Goal: Task Accomplishment & Management: Manage account settings

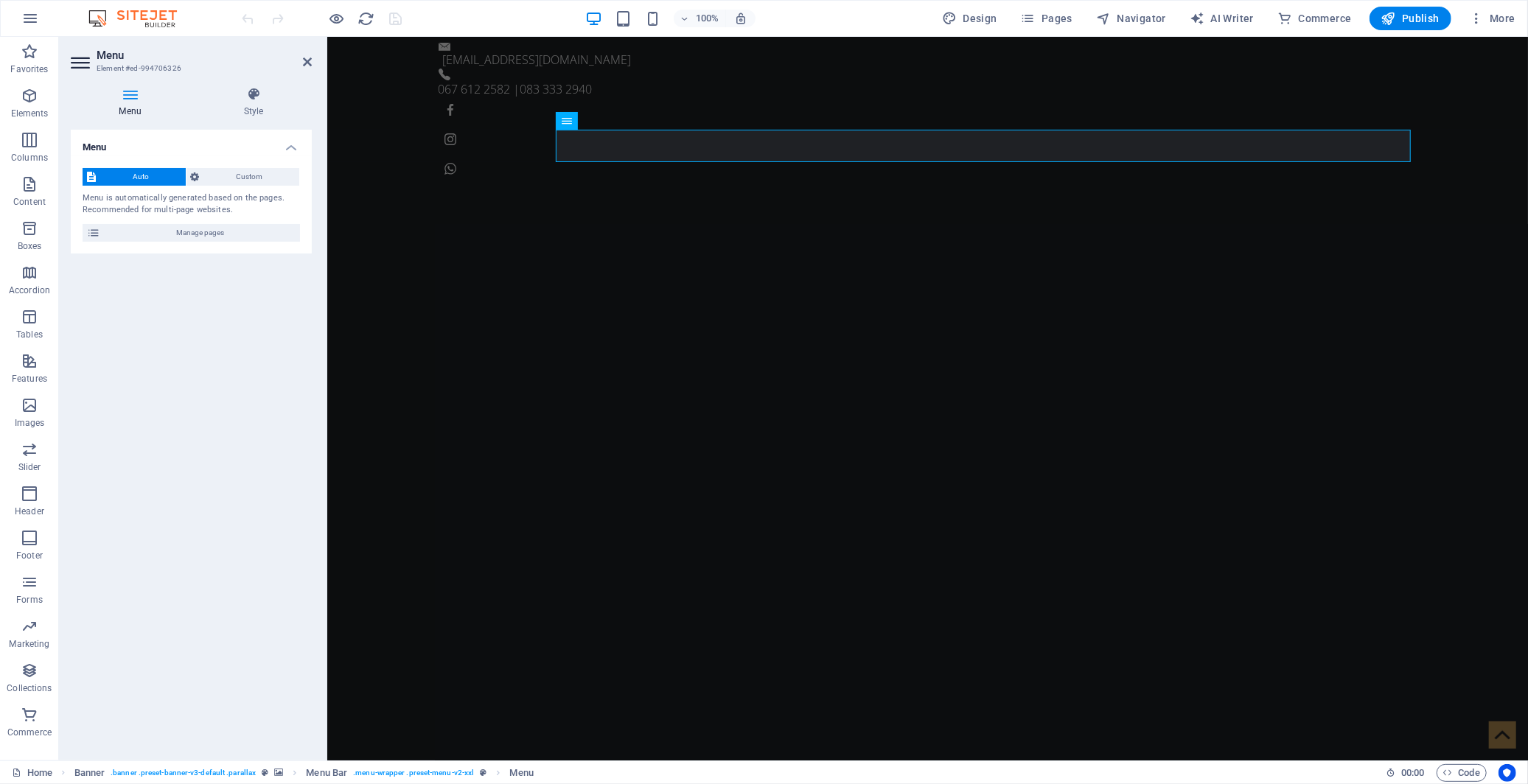
click at [238, 243] on div "Auto Custom Menu is automatically generated based on the pages. Recommended for…" at bounding box center [191, 205] width 241 height 97
click at [238, 237] on span "Manage pages" at bounding box center [200, 233] width 190 height 18
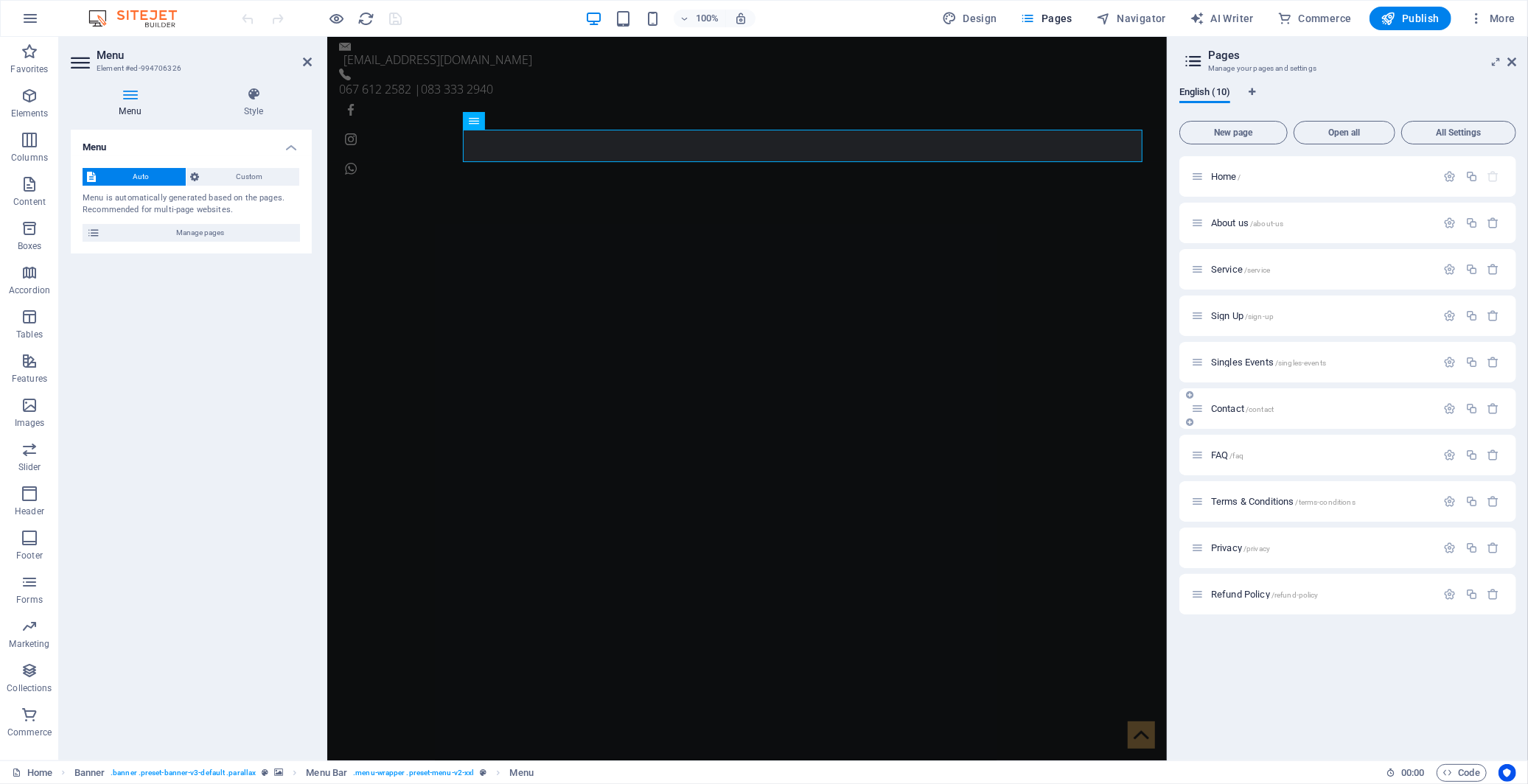
click at [1228, 406] on span "Contact /contact" at bounding box center [1242, 408] width 62 height 11
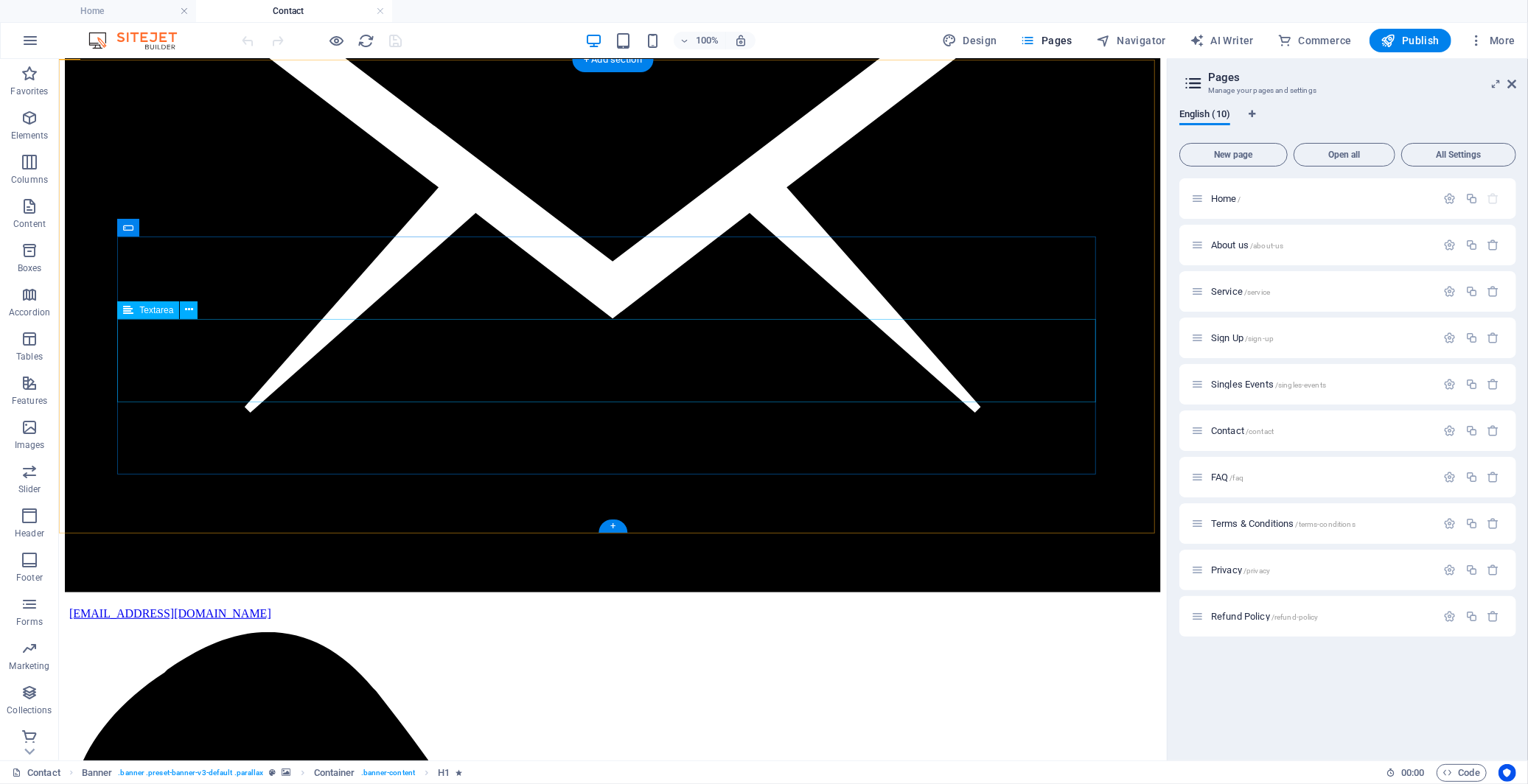
scroll to position [409, 0]
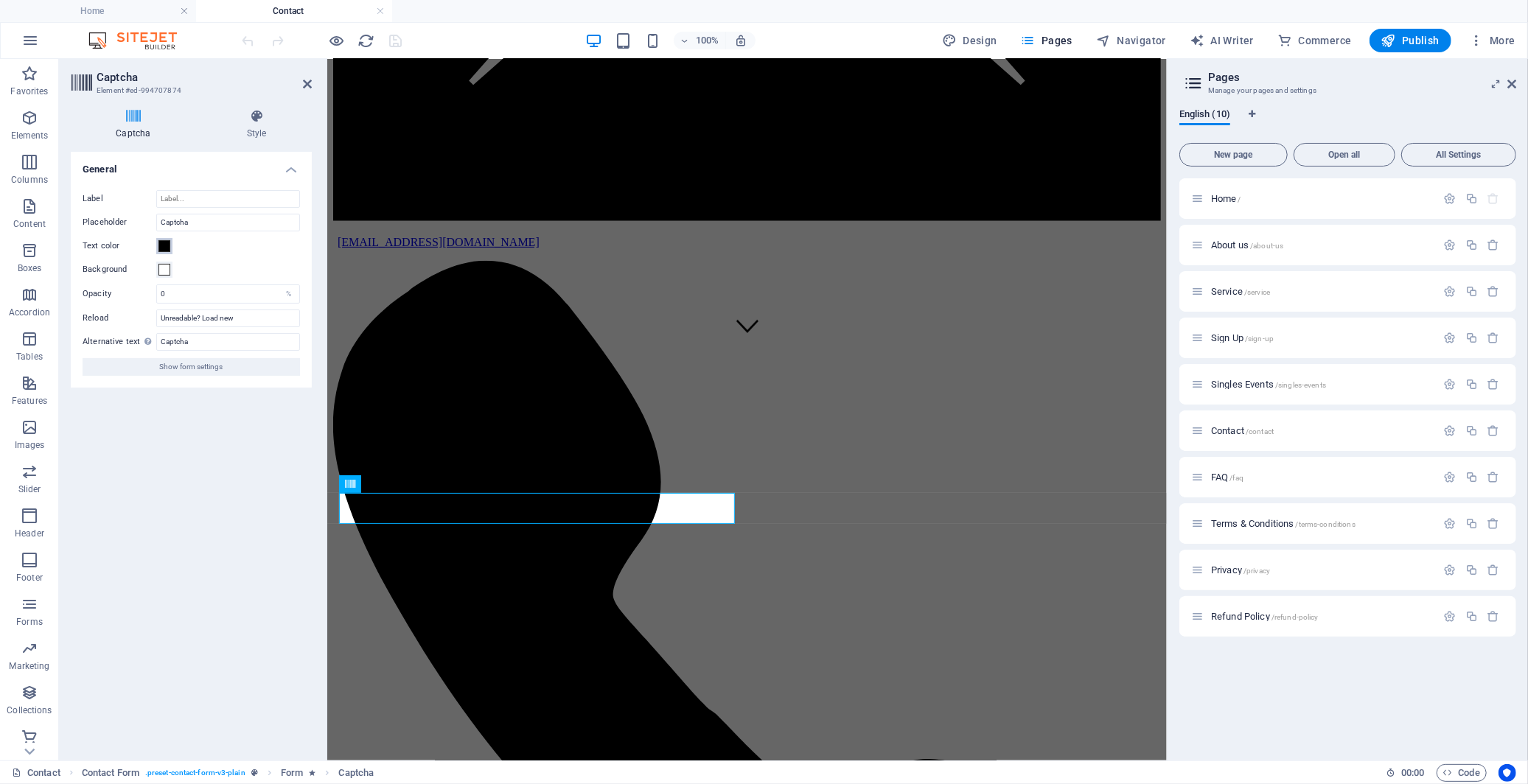
click at [164, 251] on span at bounding box center [164, 246] width 12 height 12
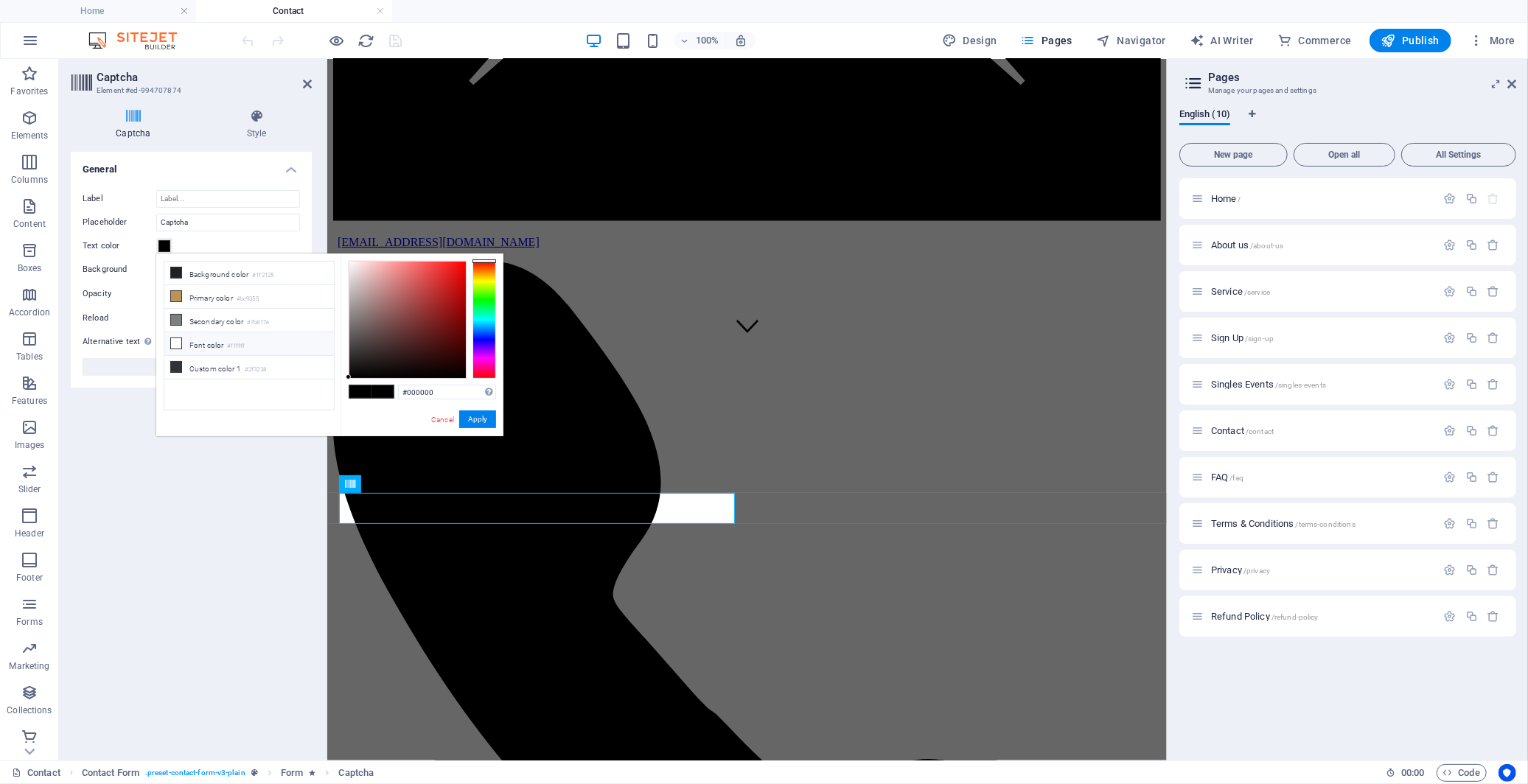
click at [177, 347] on icon at bounding box center [176, 344] width 11 height 11
type input "#ffffff"
click at [481, 423] on button "Apply" at bounding box center [477, 419] width 36 height 18
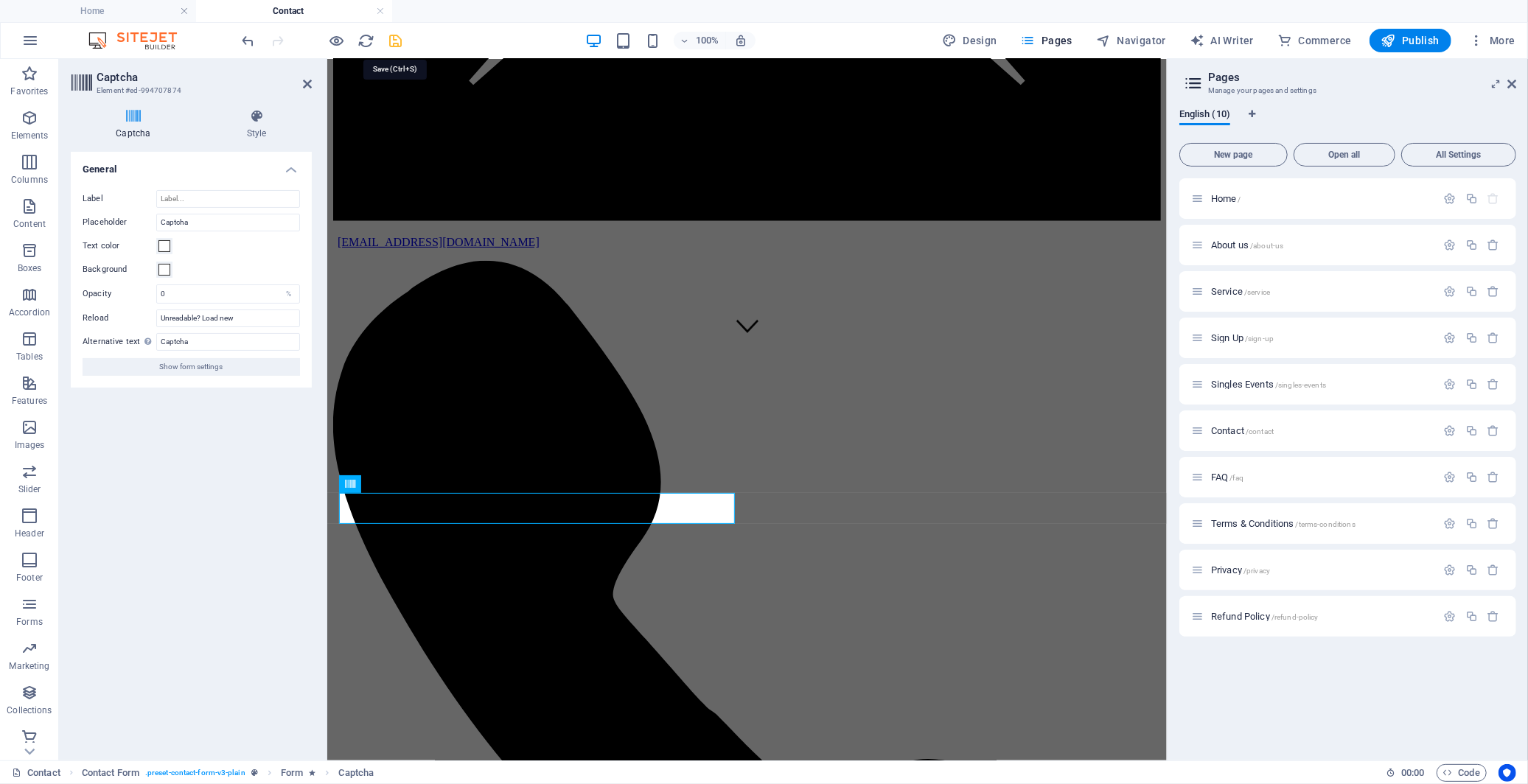
click at [392, 45] on icon "save" at bounding box center [396, 40] width 17 height 17
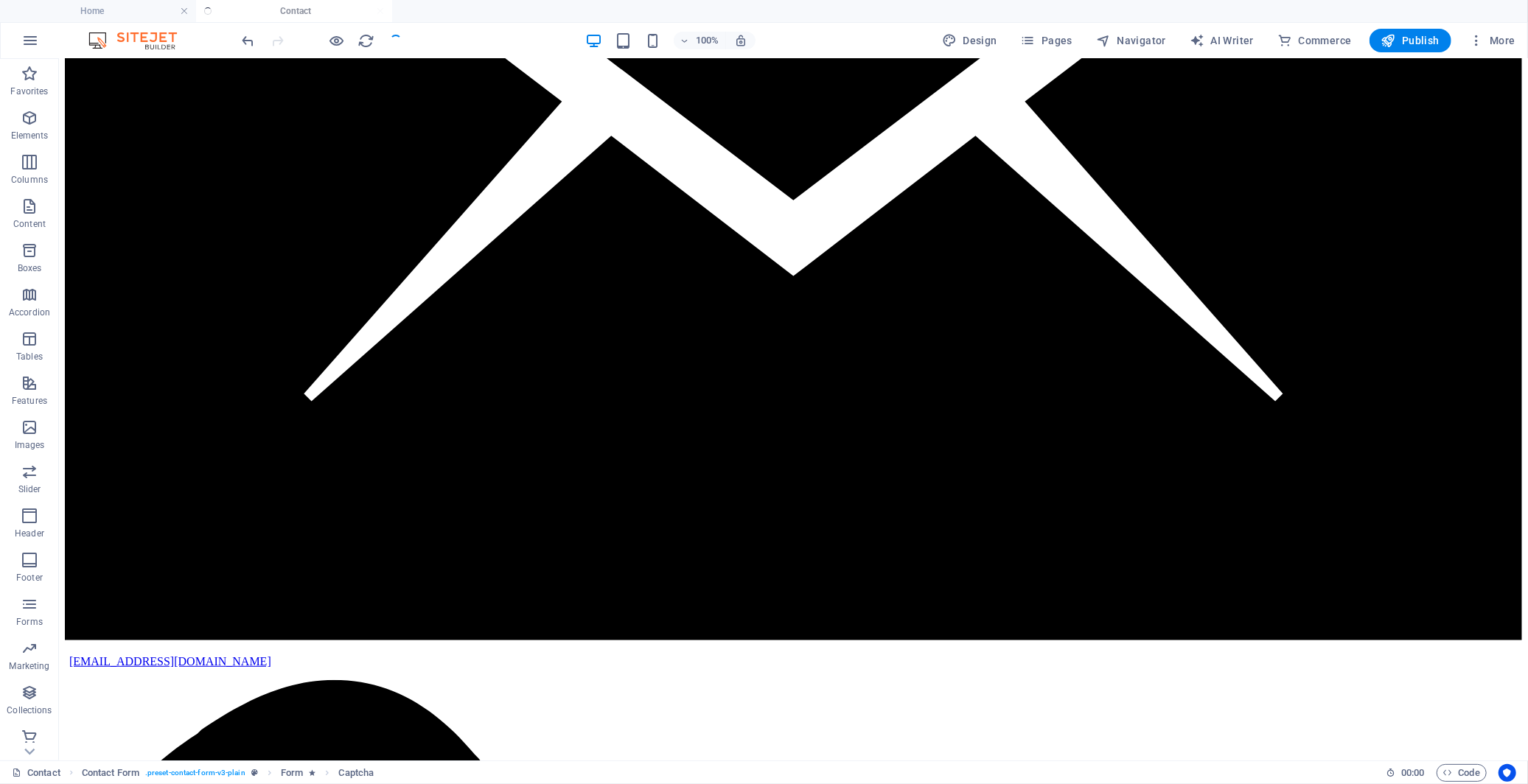
checkbox input "false"
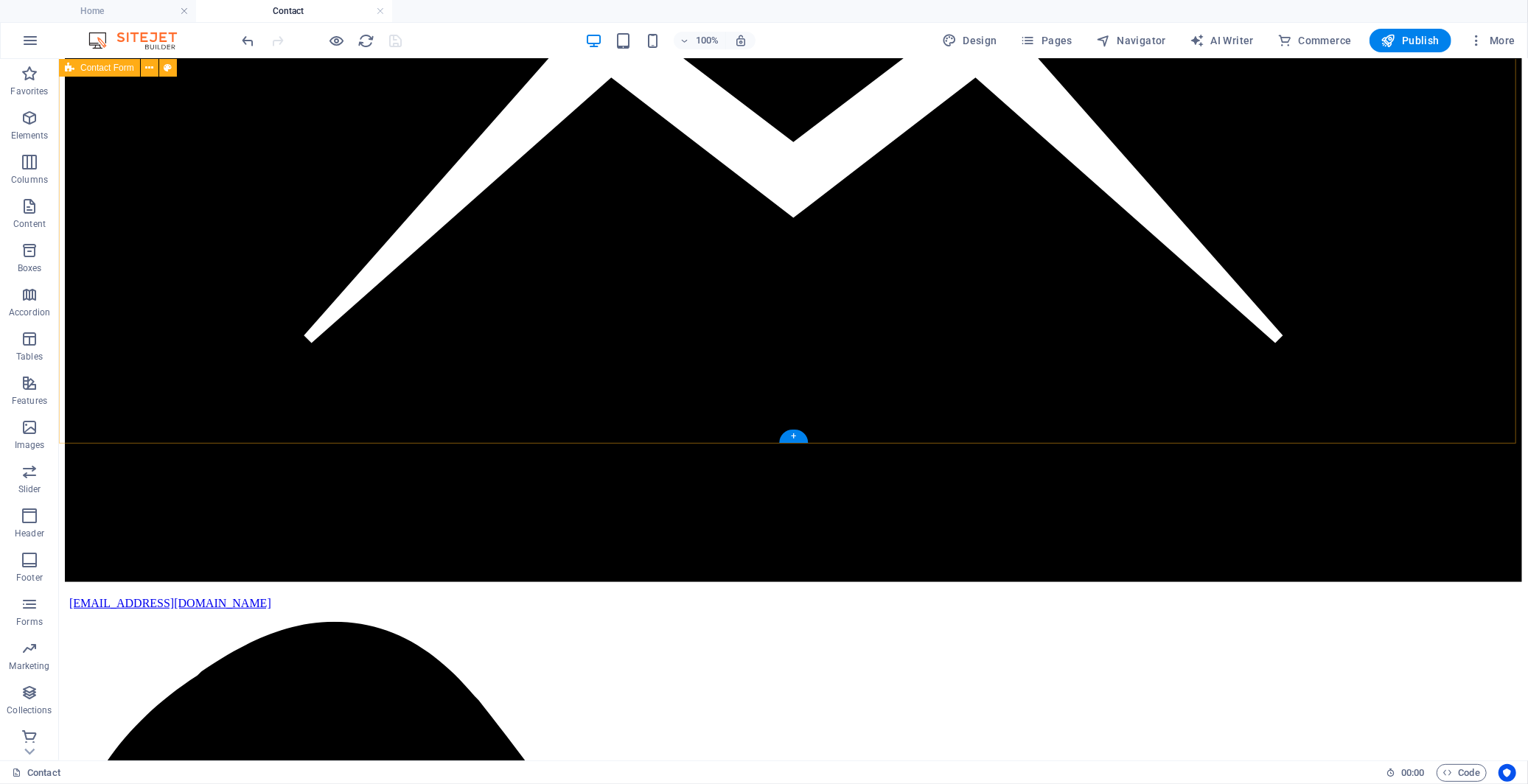
scroll to position [525, 0]
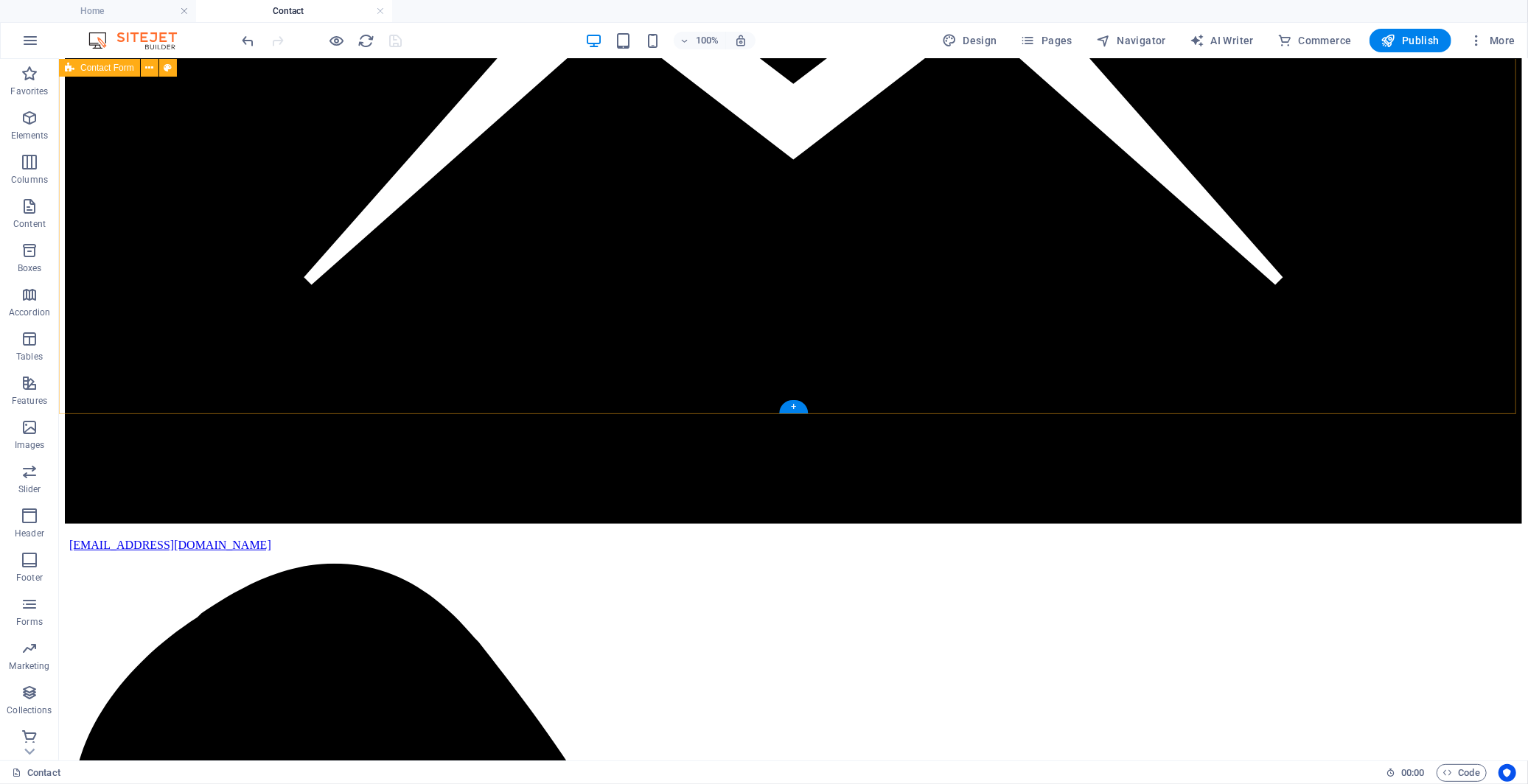
click at [123, 11] on h4 "Home" at bounding box center [98, 11] width 196 height 16
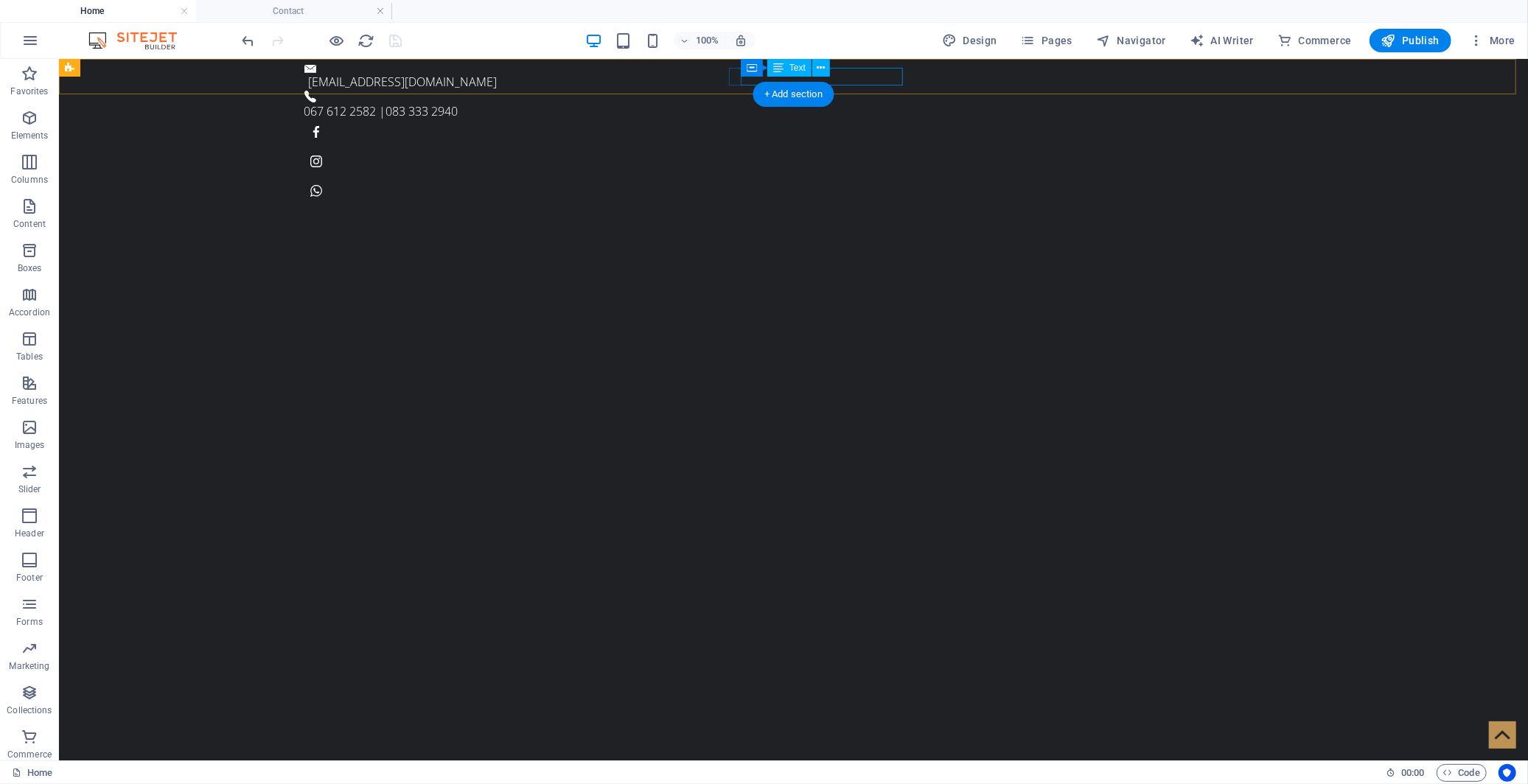
click at [767, 101] on div "067 612 2582 | 083 333 2940" at bounding box center [787, 110] width 967 height 18
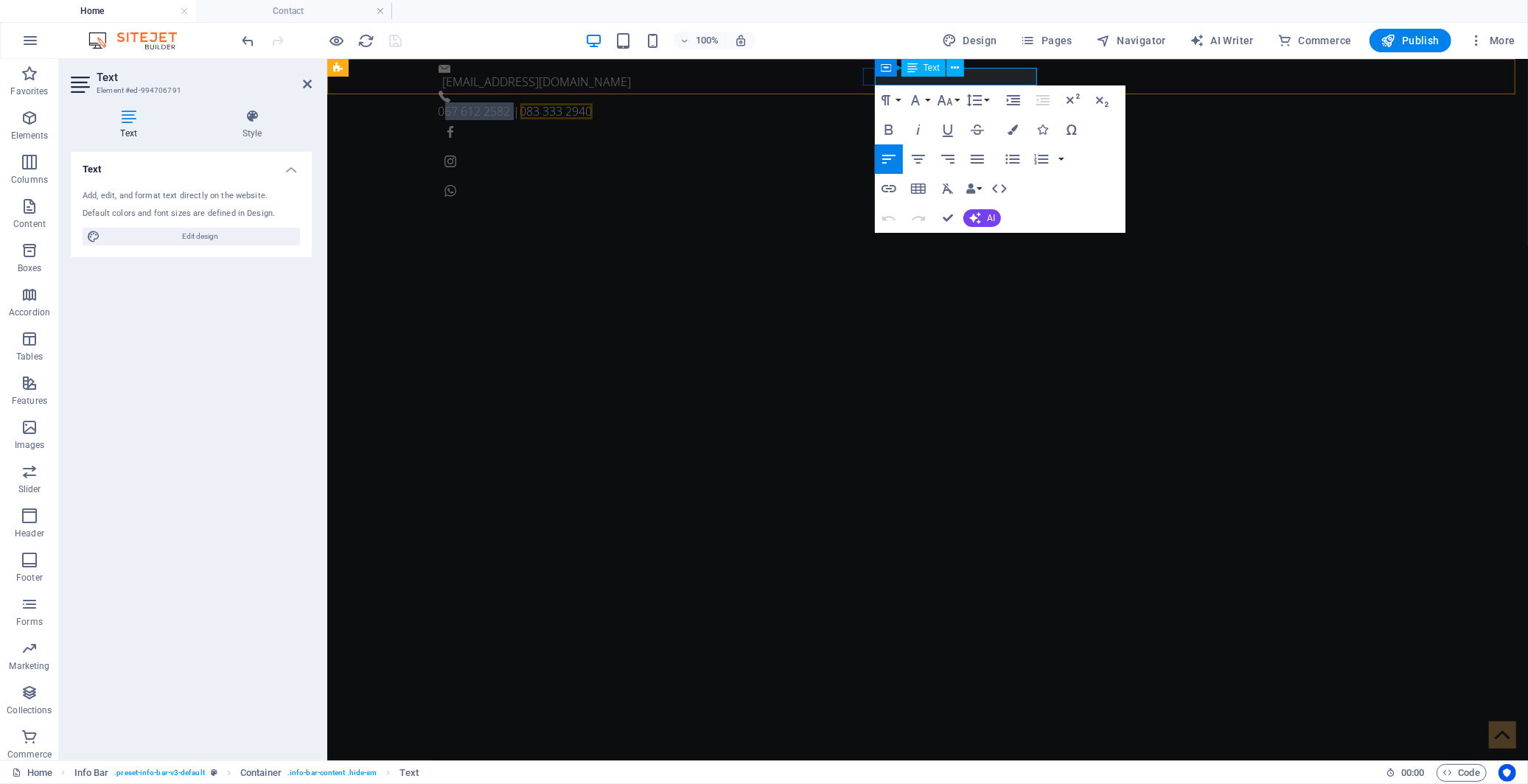
drag, startPoint x: 879, startPoint y: 77, endPoint x: 948, endPoint y: 79, distance: 69.0
click at [948, 101] on p "067 612 2582 | 083 333 2940" at bounding box center [921, 110] width 967 height 18
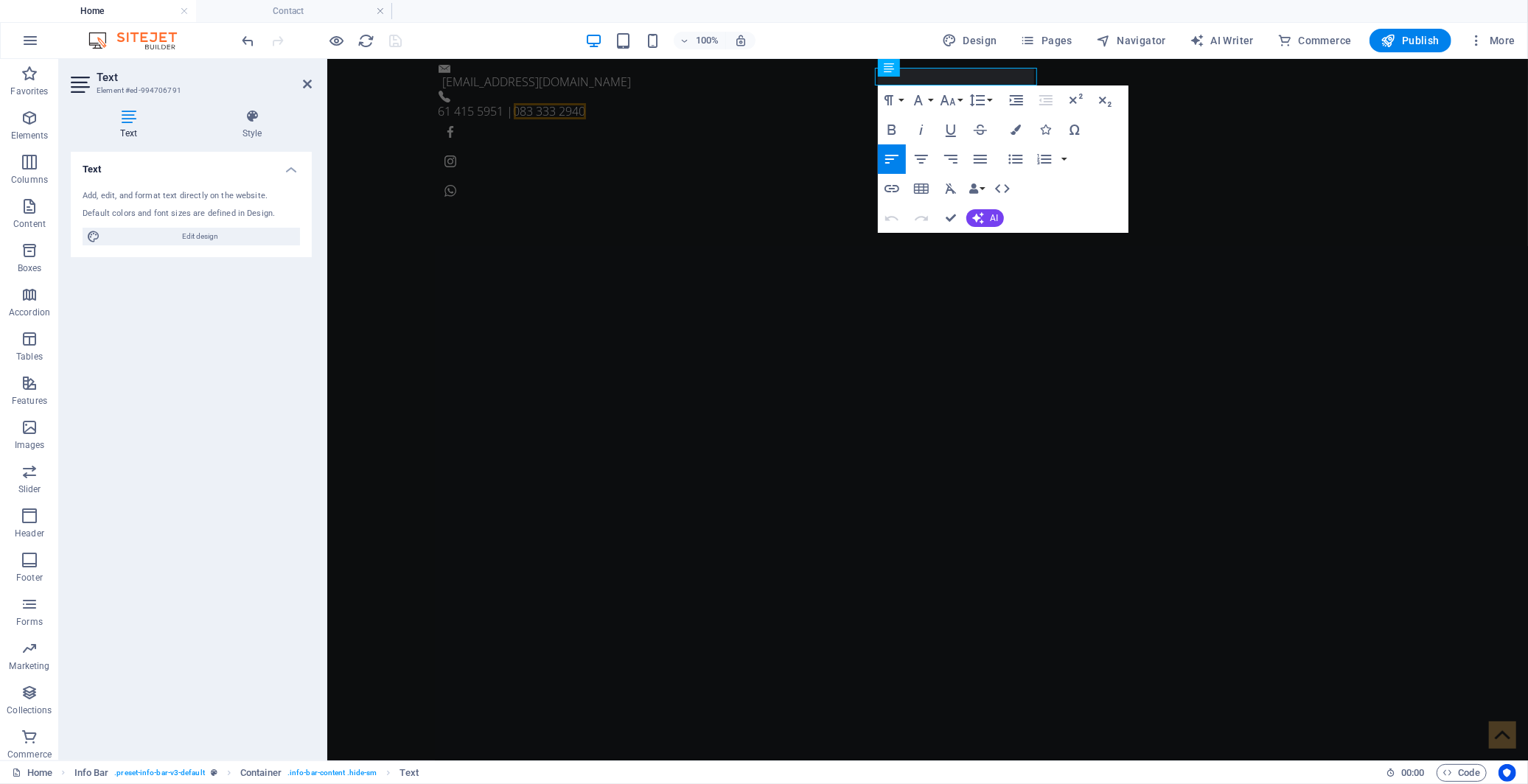
scroll to position [0, 4]
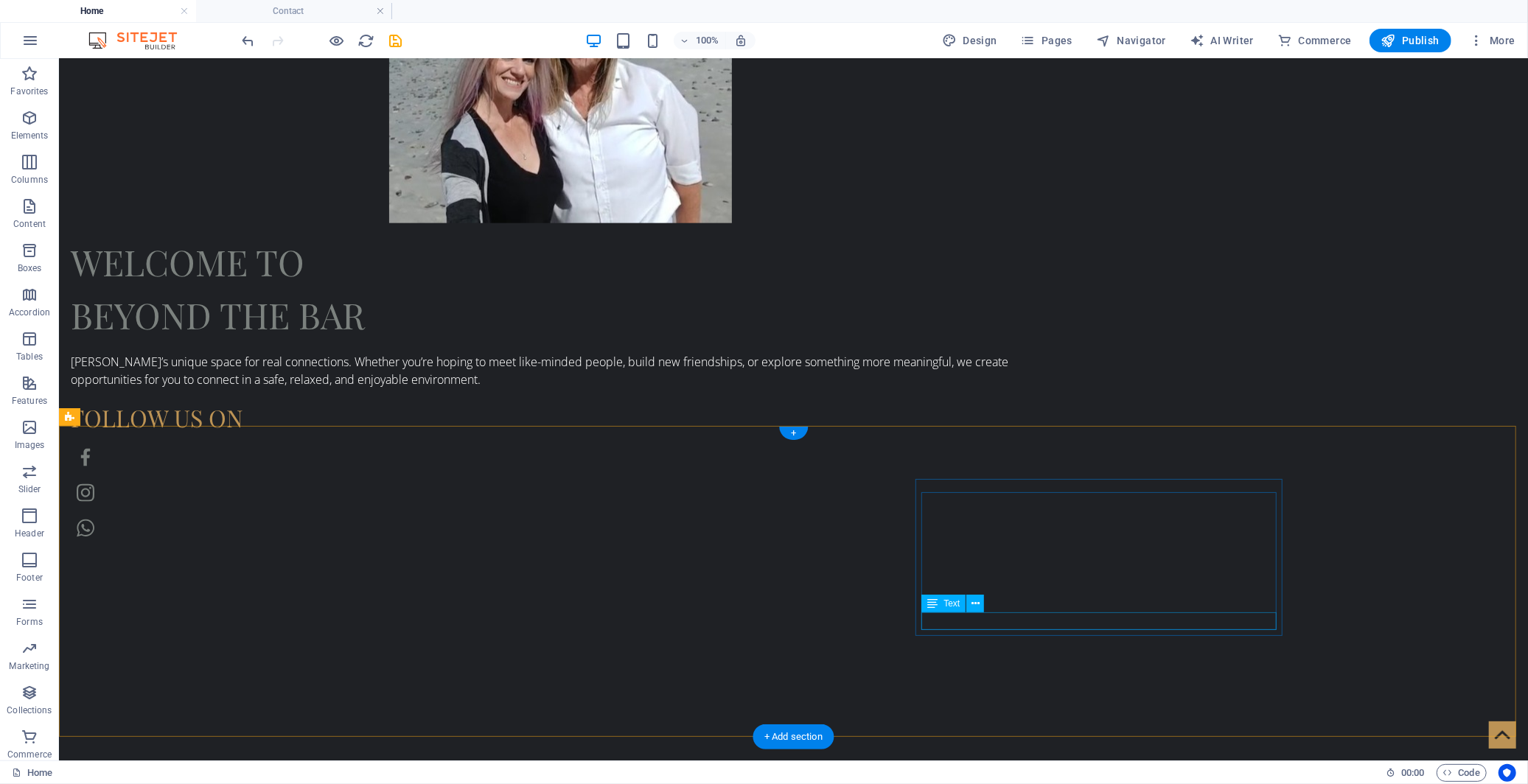
scroll to position [1496, 0]
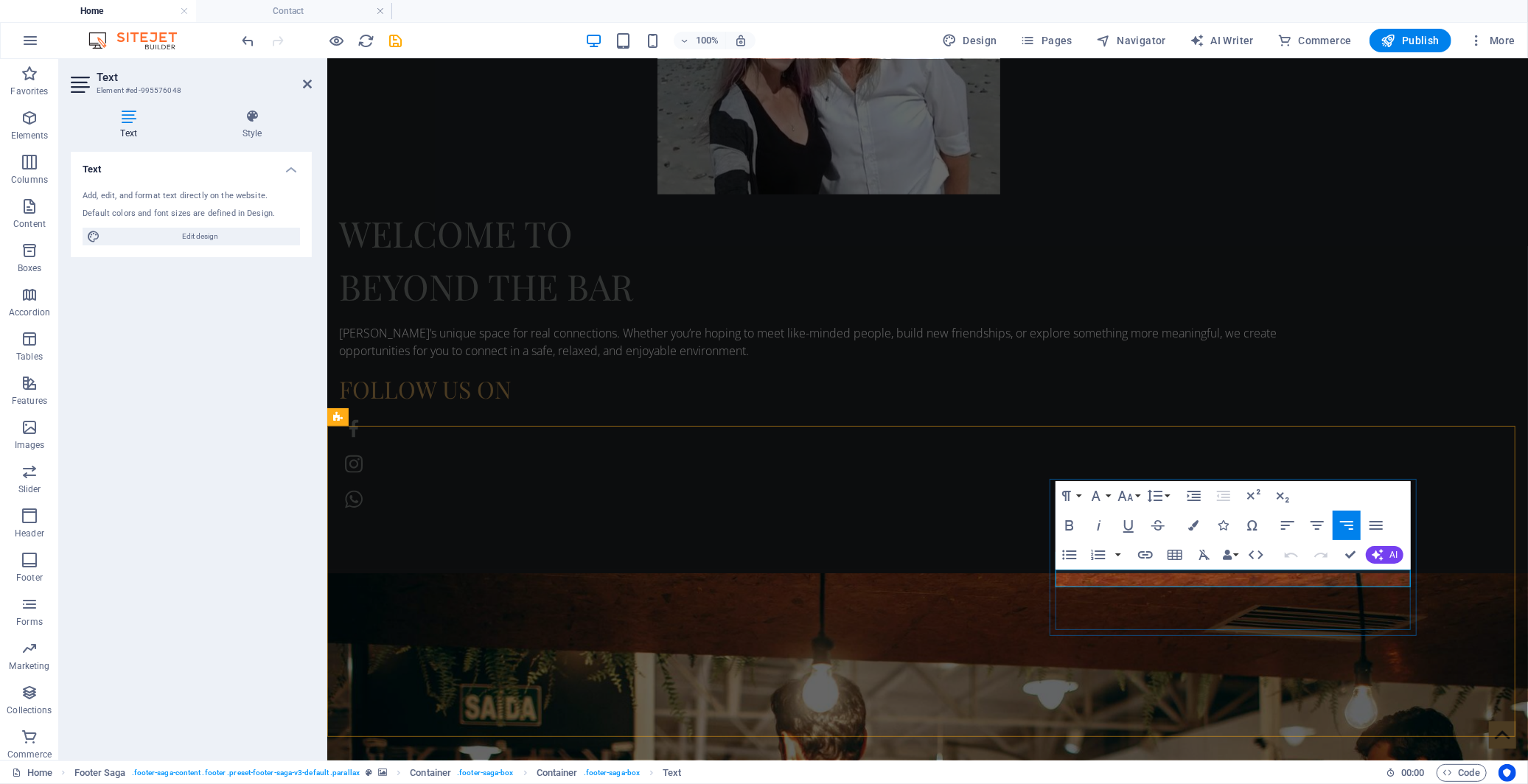
drag, startPoint x: 1322, startPoint y: 578, endPoint x: 1257, endPoint y: 575, distance: 65.1
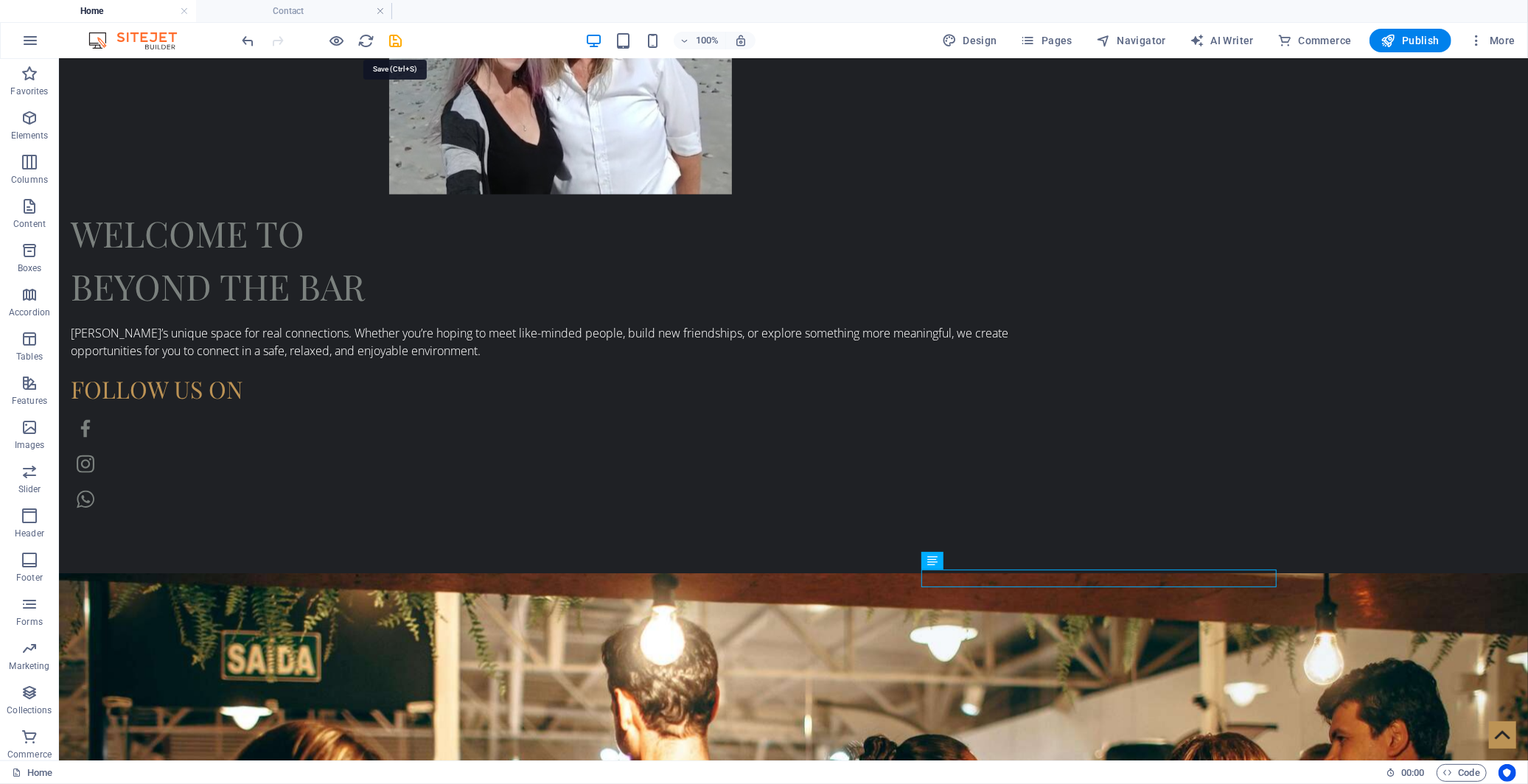
click at [395, 43] on icon "save" at bounding box center [396, 40] width 17 height 17
click at [379, 12] on link at bounding box center [380, 12] width 9 height 14
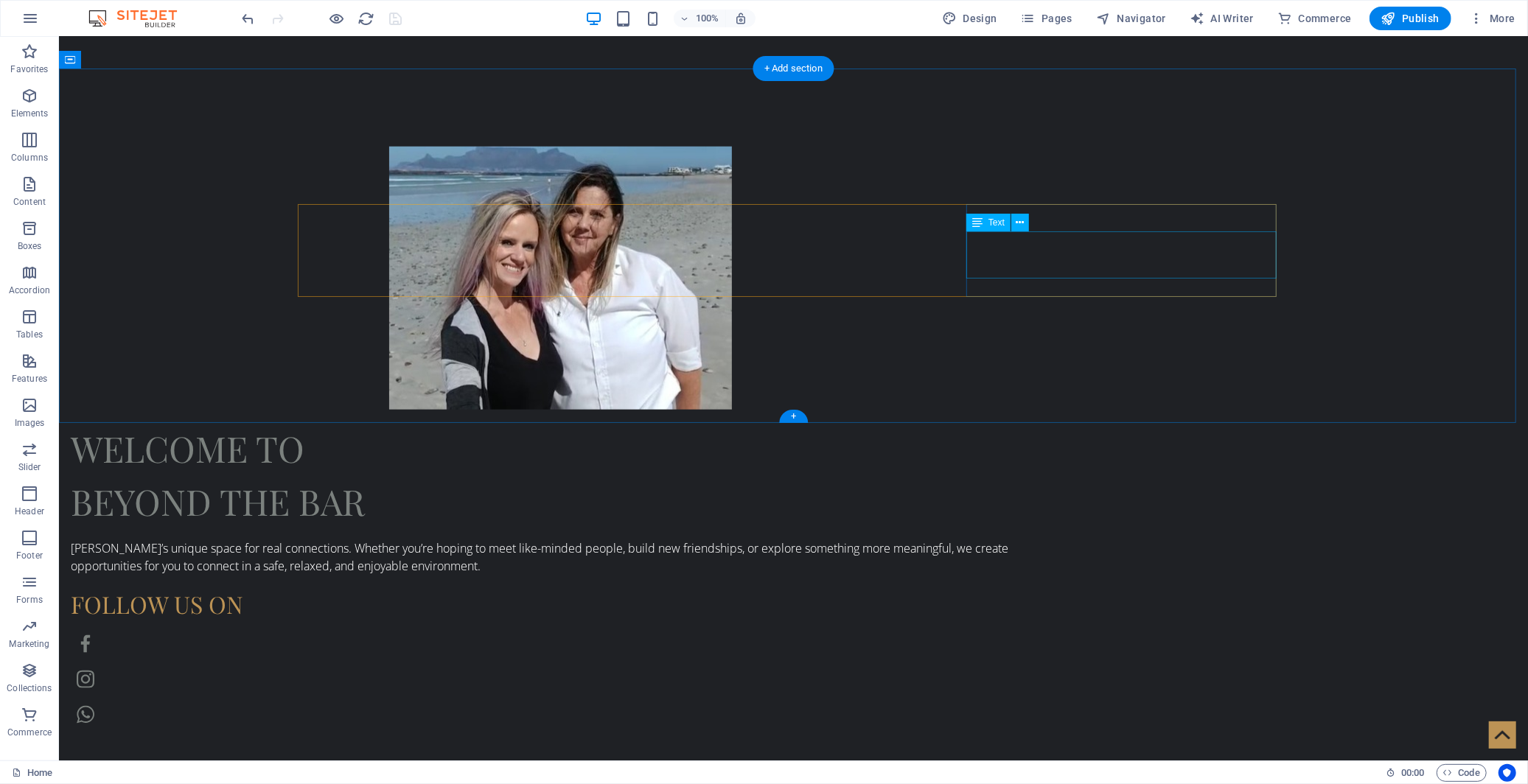
scroll to position [1496, 0]
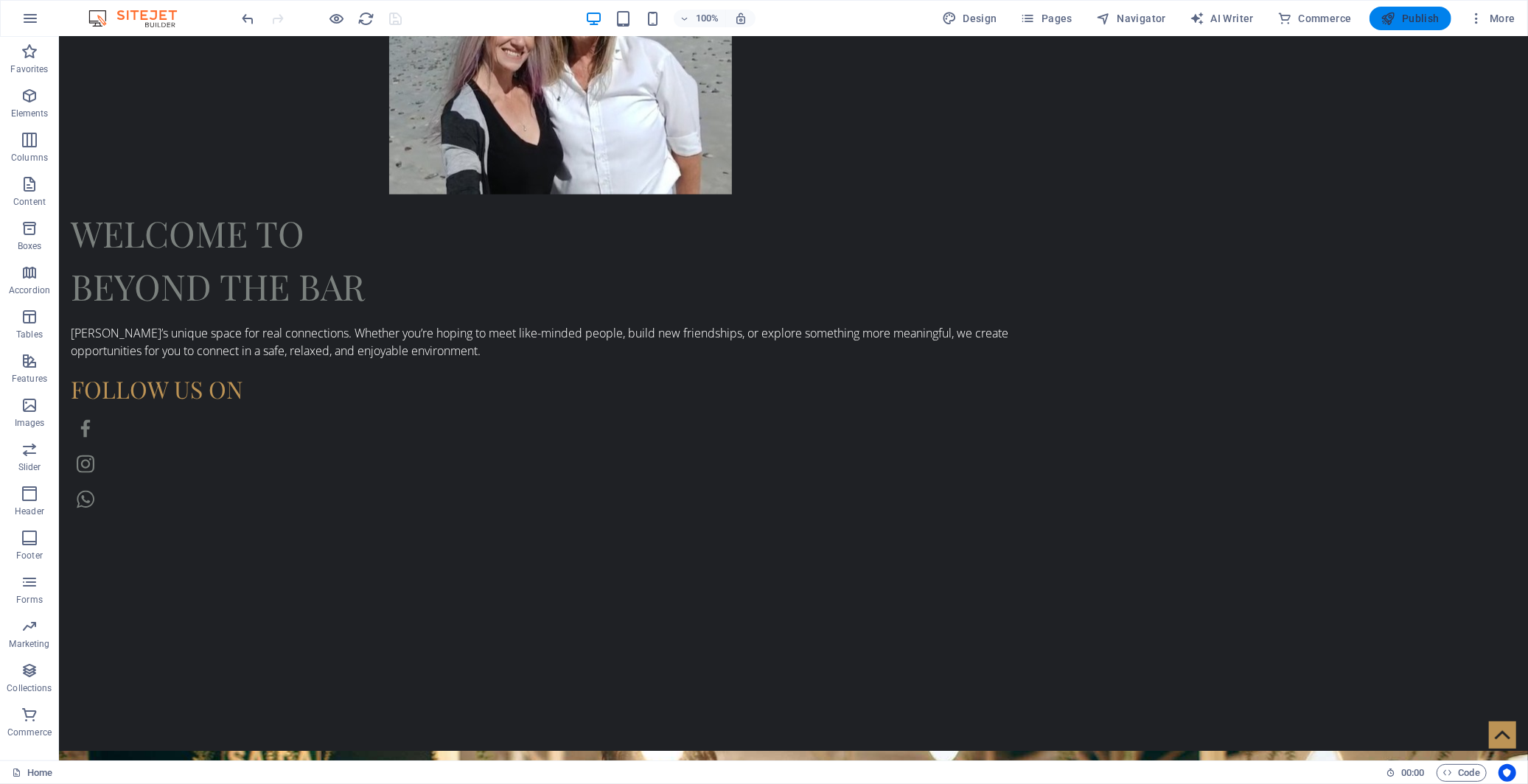
click at [1419, 20] on span "Publish" at bounding box center [1410, 18] width 58 height 15
